Goal: Obtain resource: Download file/media

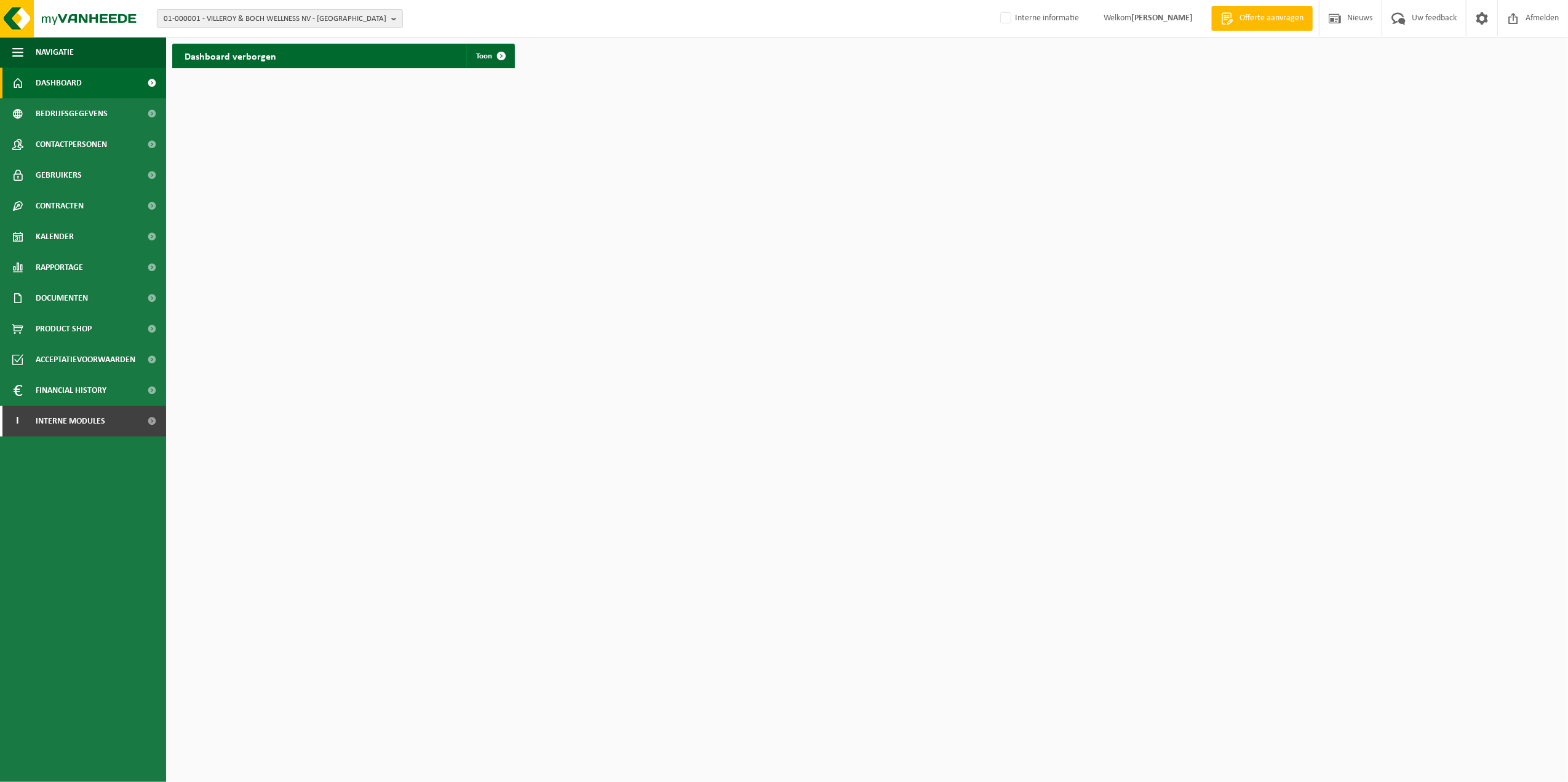
click at [276, 24] on span "01-000001 - VILLEROY & BOCH WELLNESS NV - [GEOGRAPHIC_DATA]" at bounding box center [275, 18] width 223 height 18
click at [273, 36] on input "text" at bounding box center [280, 38] width 240 height 15
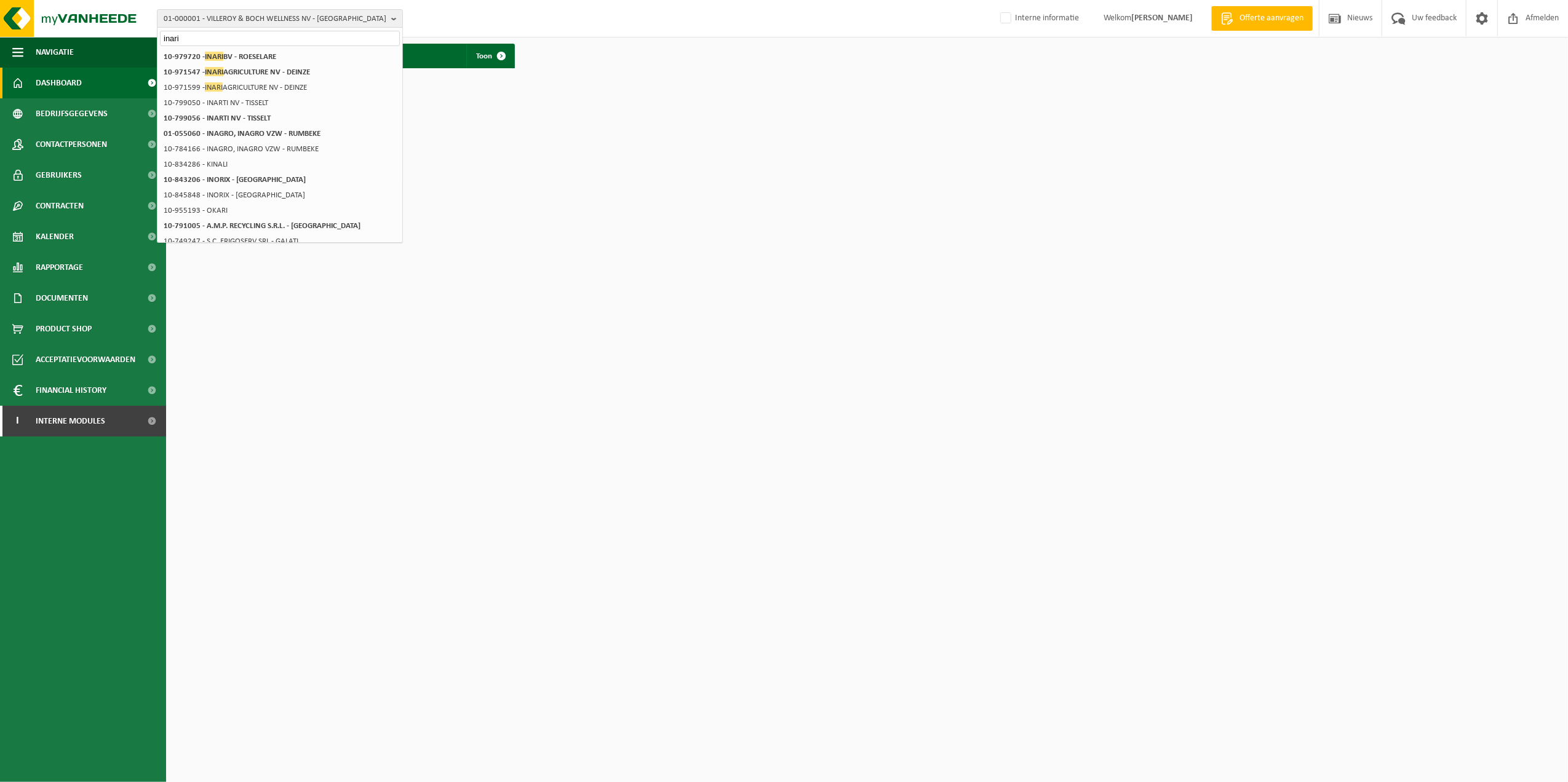
click at [220, 40] on input "inari" at bounding box center [280, 38] width 240 height 15
type input "inari de"
drag, startPoint x: 196, startPoint y: 47, endPoint x: 147, endPoint y: 43, distance: 49.2
click at [147, 43] on div "01-000001 - VILLEROY & BOCH WELLNESS [GEOGRAPHIC_DATA] - [GEOGRAPHIC_DATA] inar…" at bounding box center [784, 37] width 1568 height 75
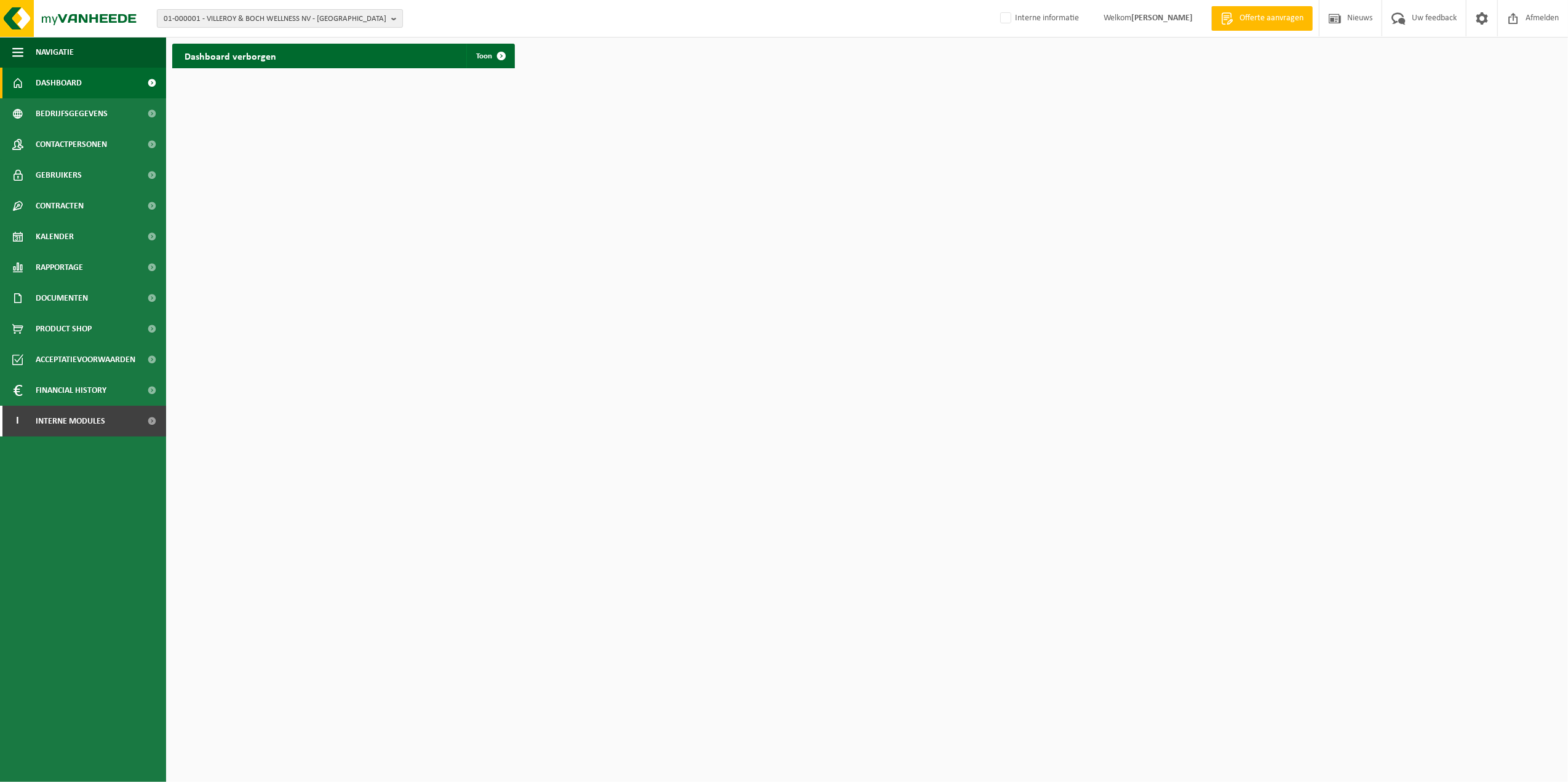
click at [210, 22] on span "01-000001 - VILLEROY & BOCH WELLNESS NV - ROESELARE" at bounding box center [275, 18] width 223 height 18
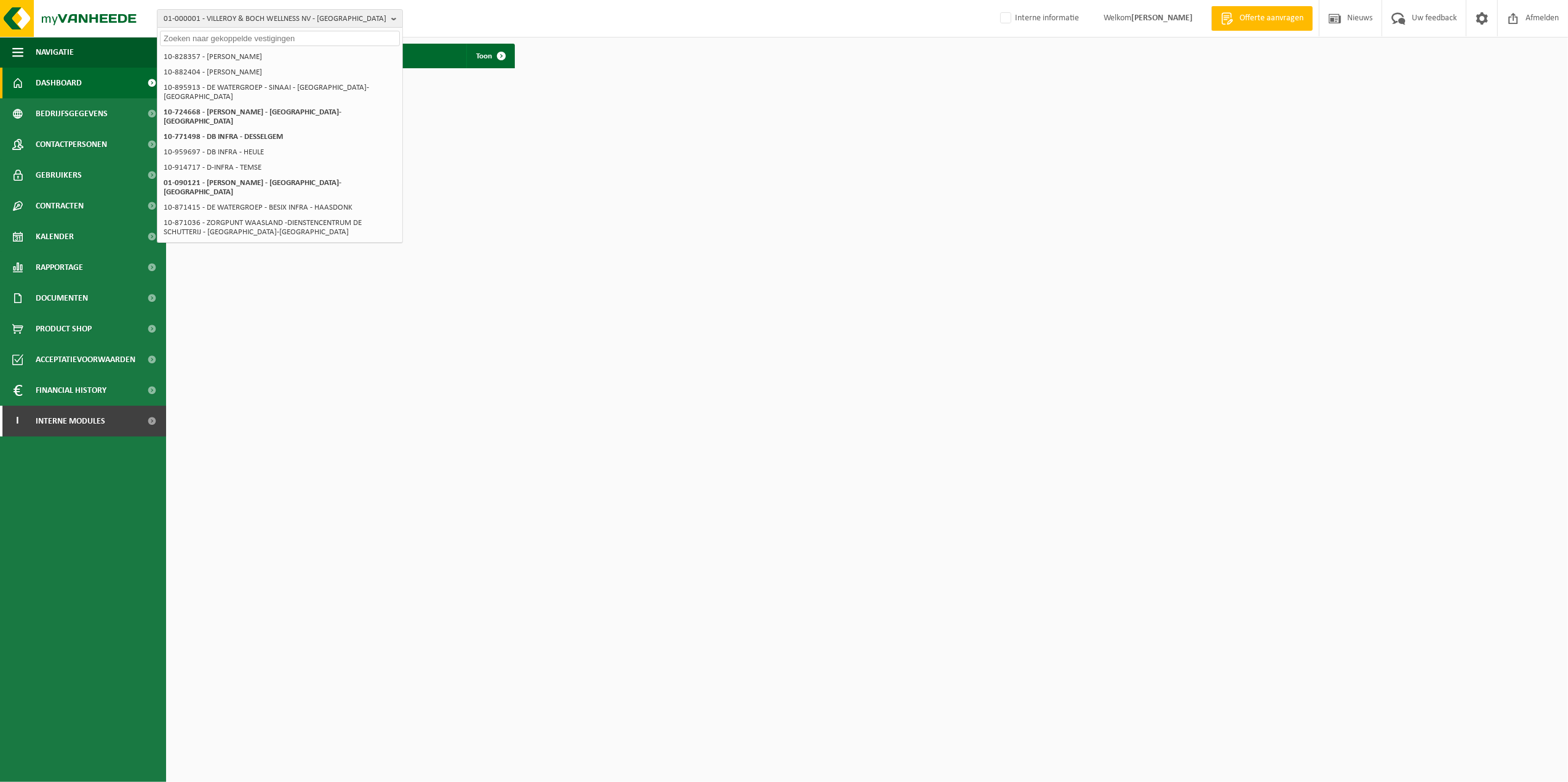
paste input "10-971599"
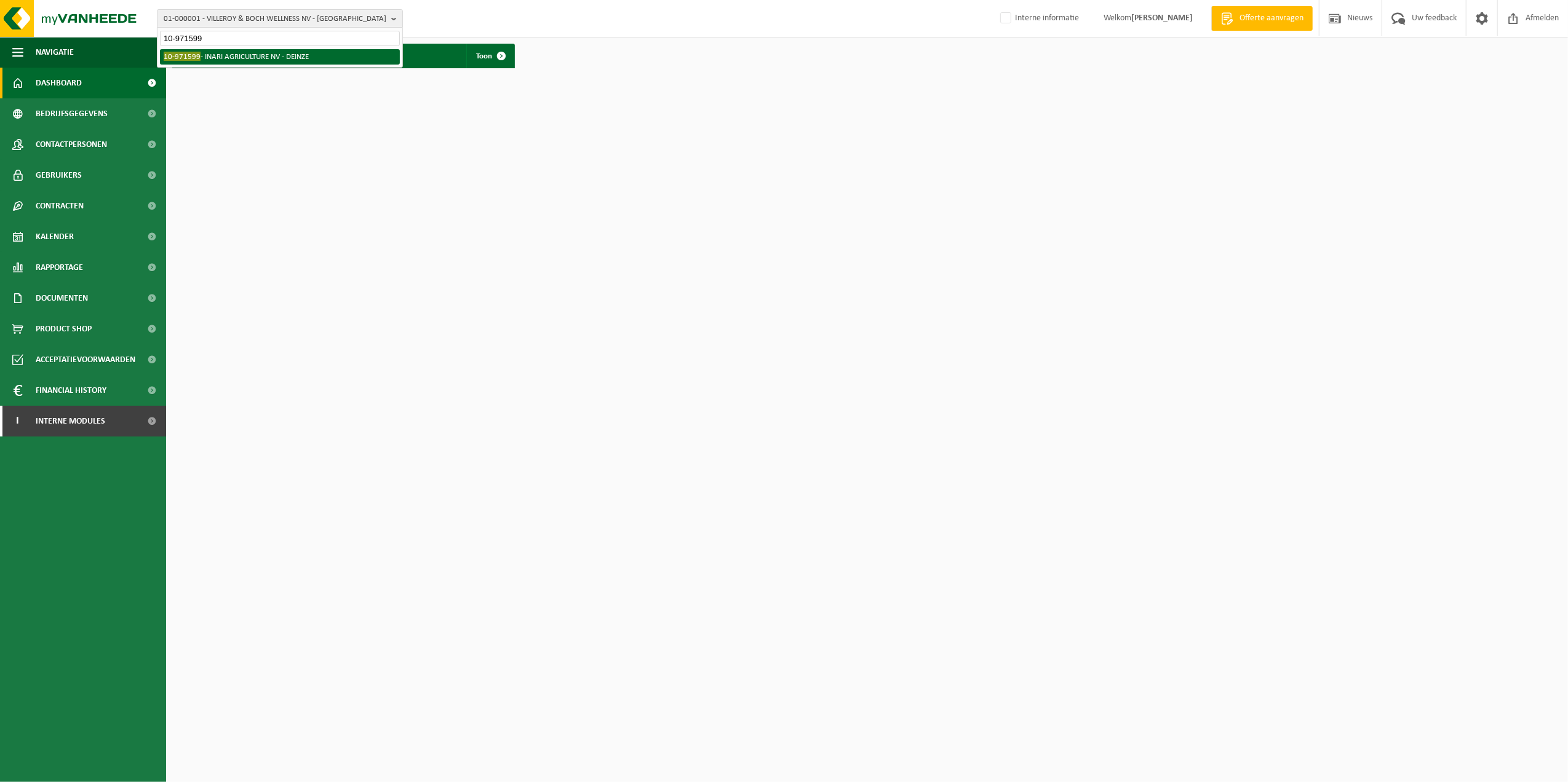
type input "10-971599"
click at [294, 52] on li "10-971599 - INARI AGRICULTURE NV - DEINZE" at bounding box center [280, 57] width 240 height 15
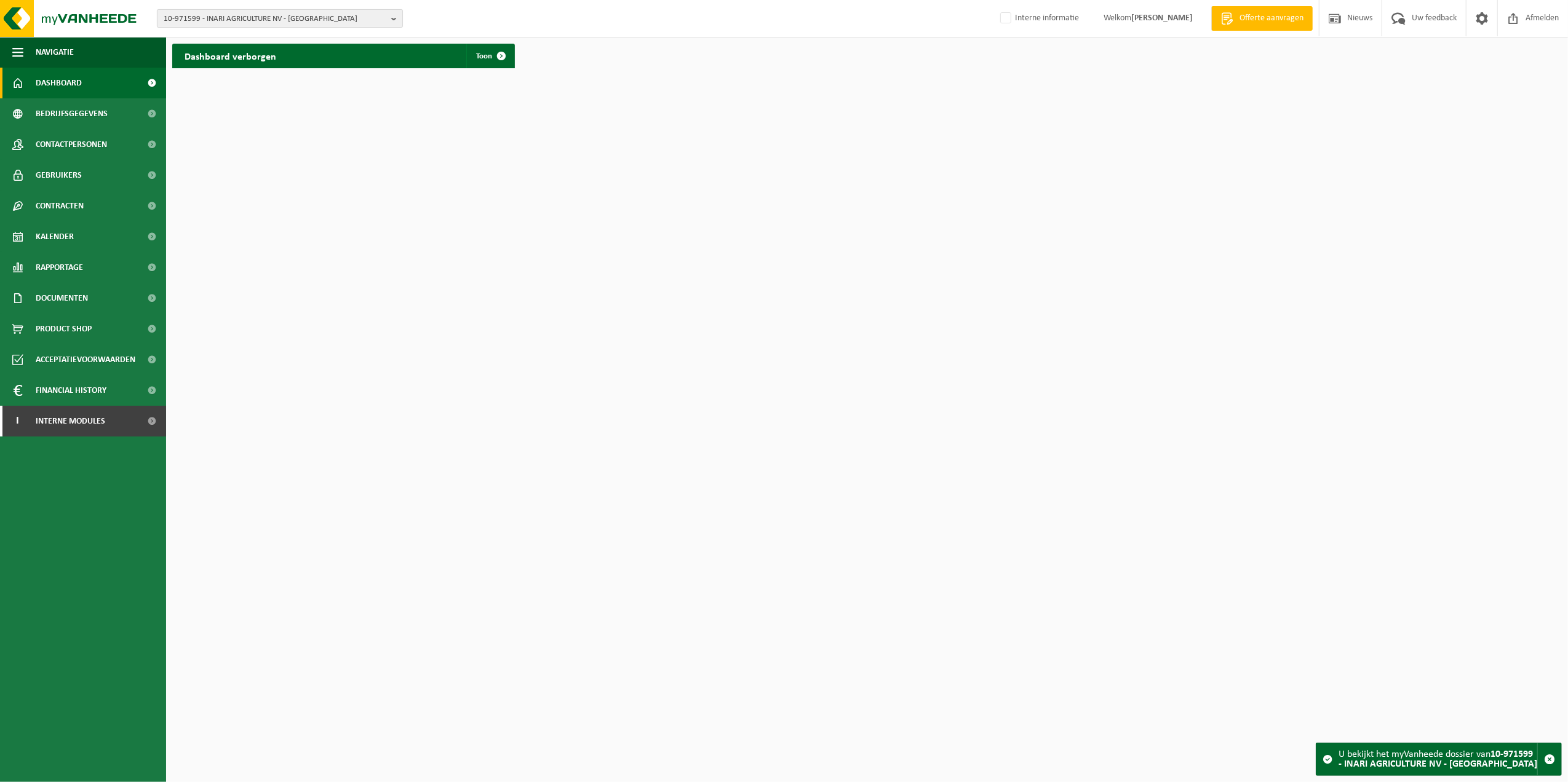
click at [254, 16] on span "10-971599 - INARI AGRICULTURE NV - DEINZE" at bounding box center [275, 18] width 223 height 18
click at [286, 59] on strong "10-971547 - INARI AGRICULTURE NV - DEINZE" at bounding box center [262, 57] width 196 height 8
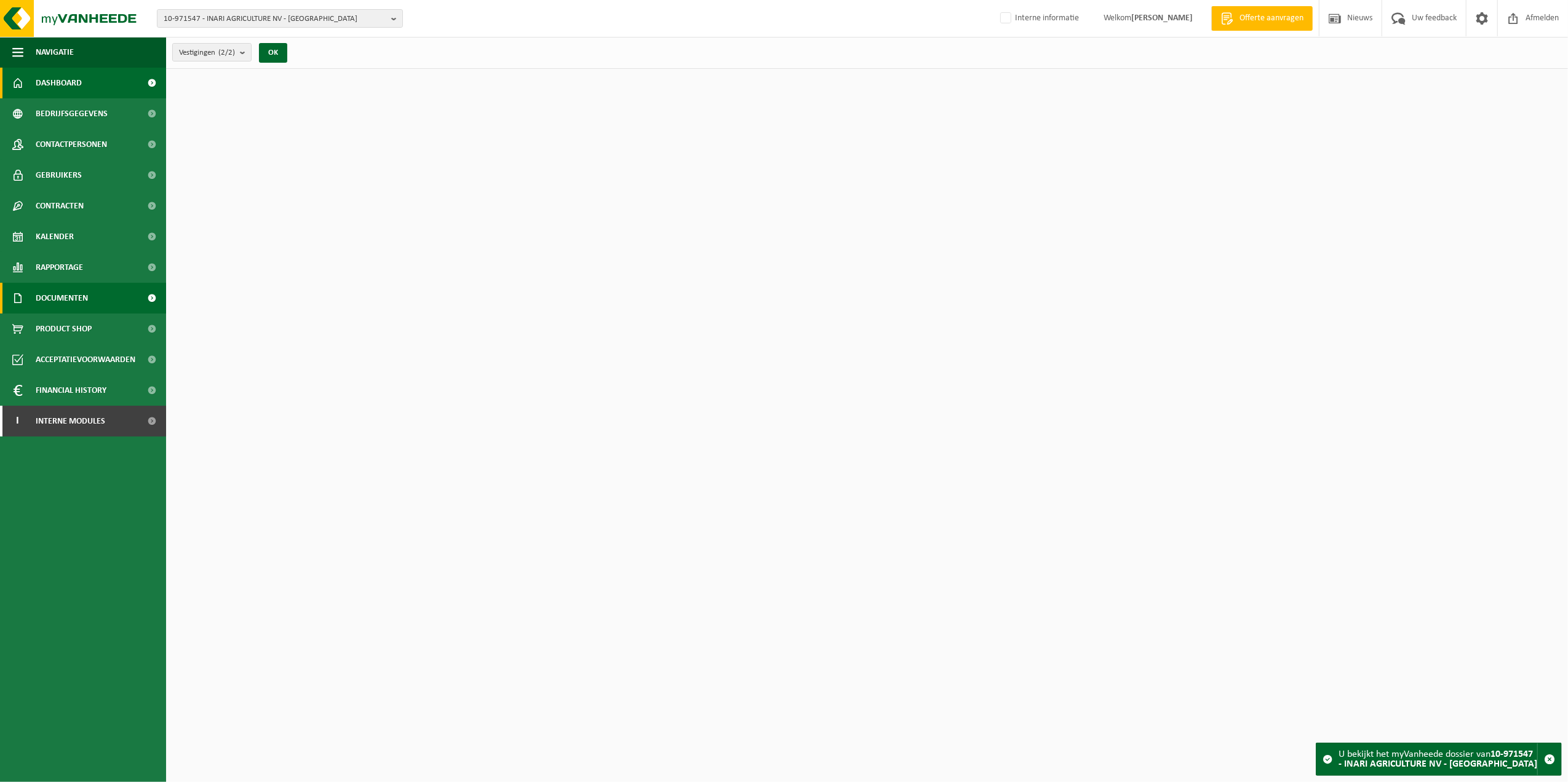
click at [53, 301] on span "Documenten" at bounding box center [62, 298] width 52 height 31
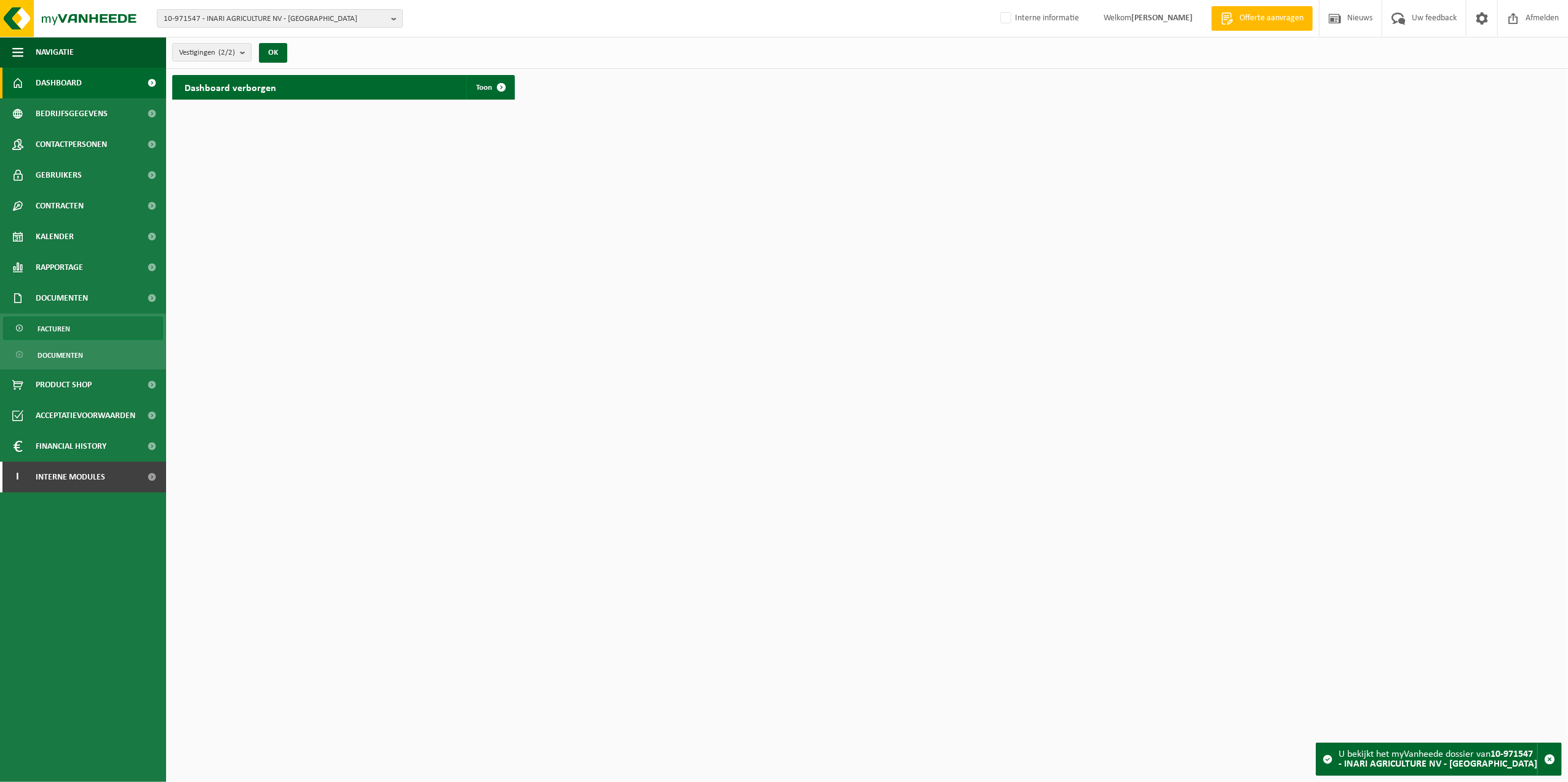
click at [97, 325] on link "Facturen" at bounding box center [83, 328] width 160 height 24
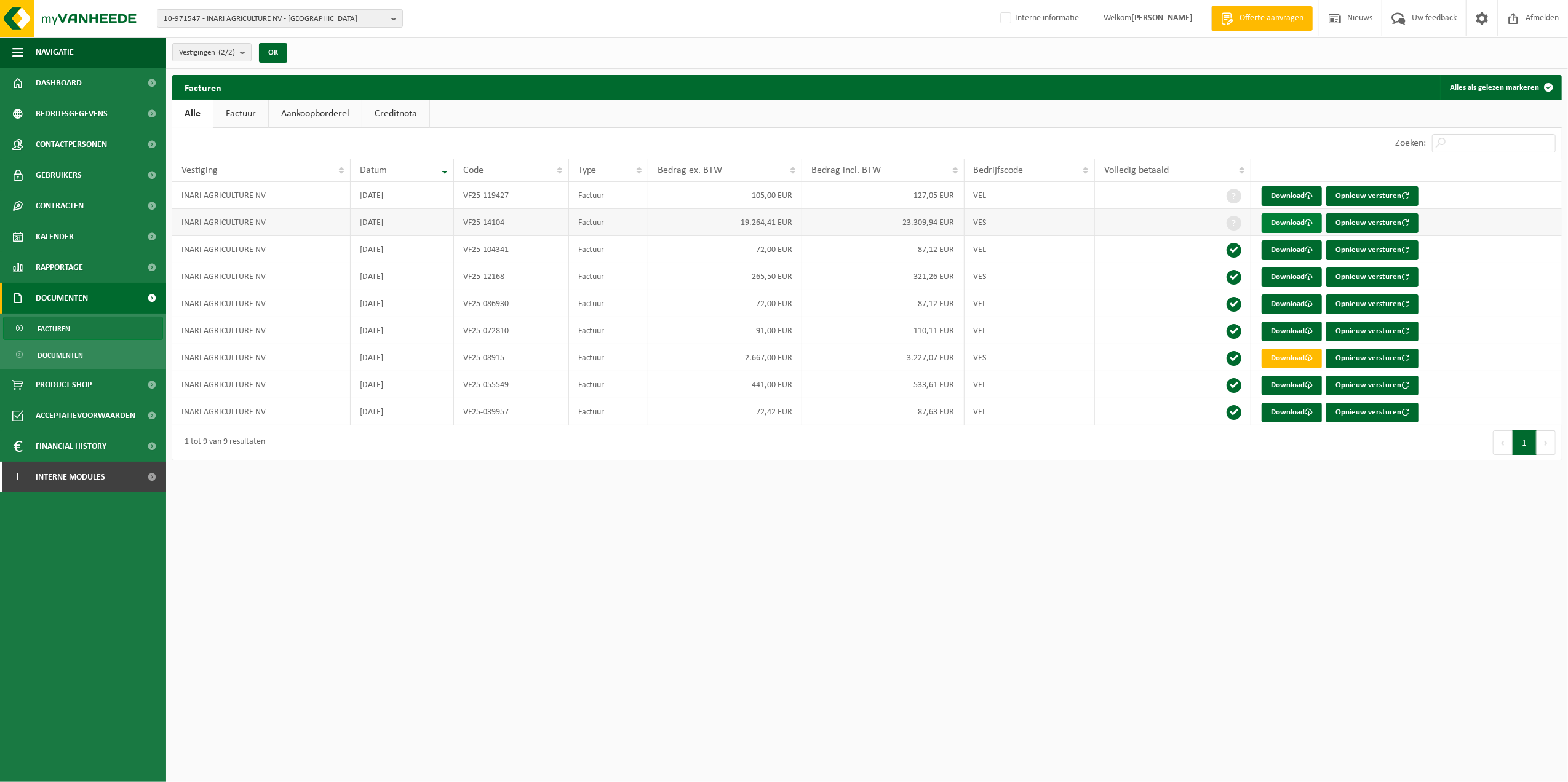
click at [1312, 222] on span at bounding box center [1308, 222] width 8 height 8
